Goal: Transaction & Acquisition: Purchase product/service

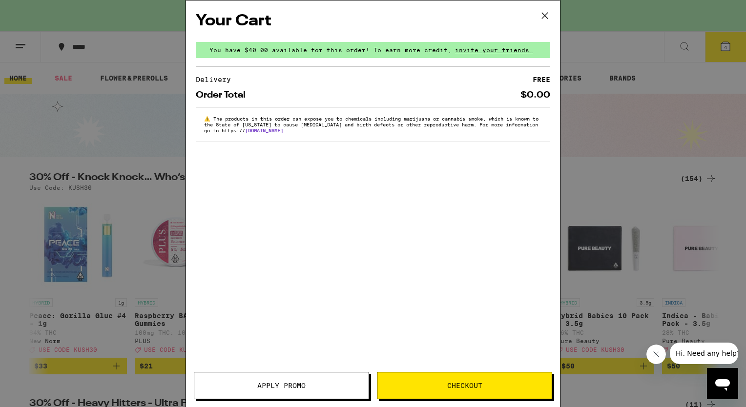
click at [544, 19] on icon at bounding box center [545, 15] width 15 height 15
